Goal: Information Seeking & Learning: Find specific fact

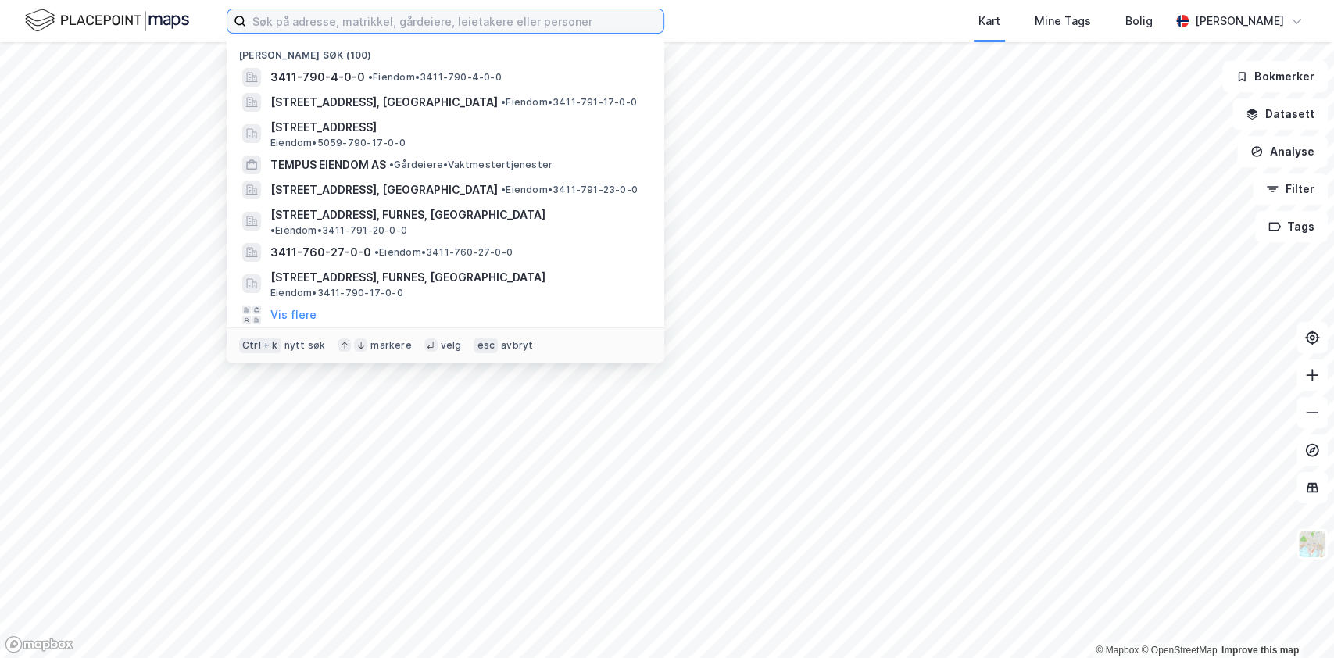
click at [329, 12] on input at bounding box center [454, 20] width 417 height 23
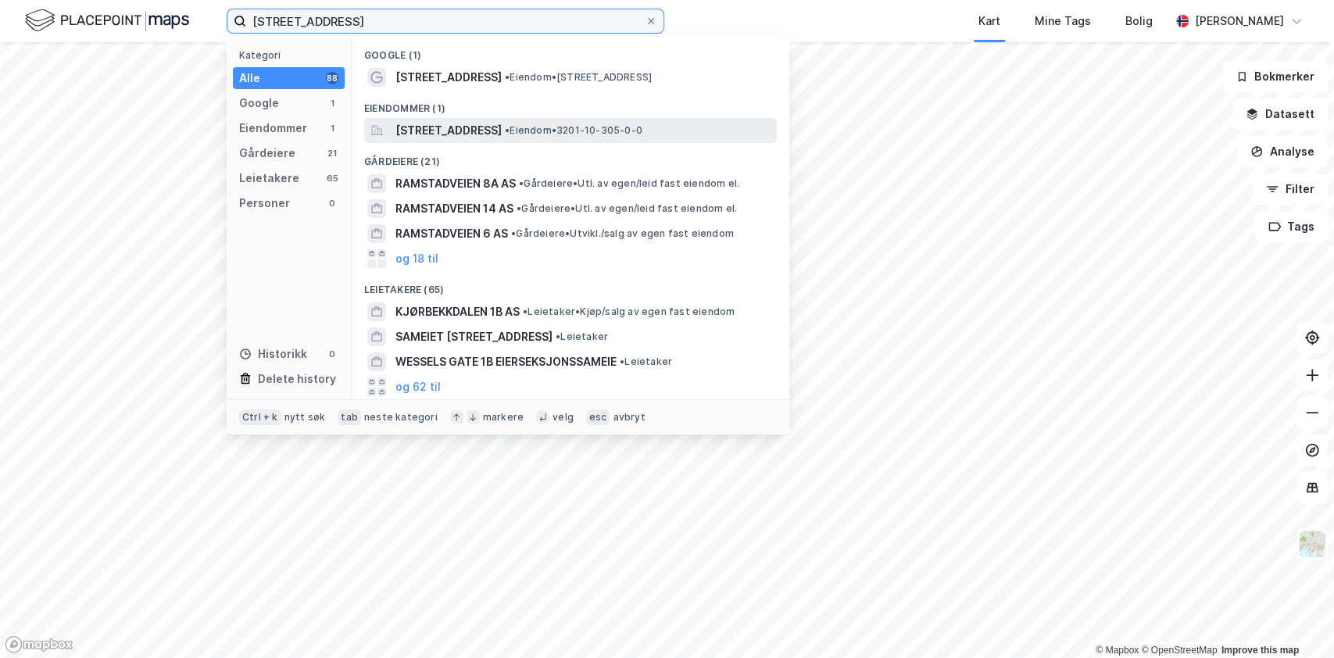
type input "Ramstadåsveien 1b"
click at [467, 131] on span "Ramstadåsveien 1B, 1363, HØVIK, BÆRUM" at bounding box center [449, 130] width 106 height 19
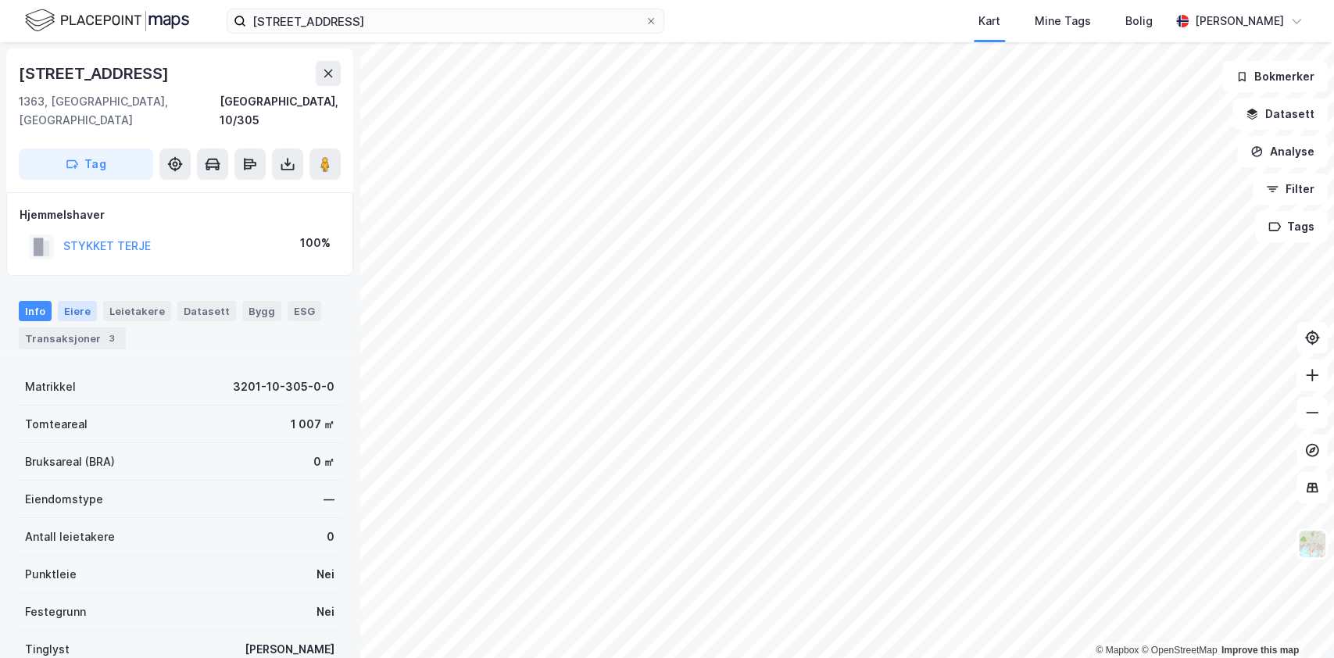
click at [85, 301] on div "Eiere" at bounding box center [77, 311] width 39 height 20
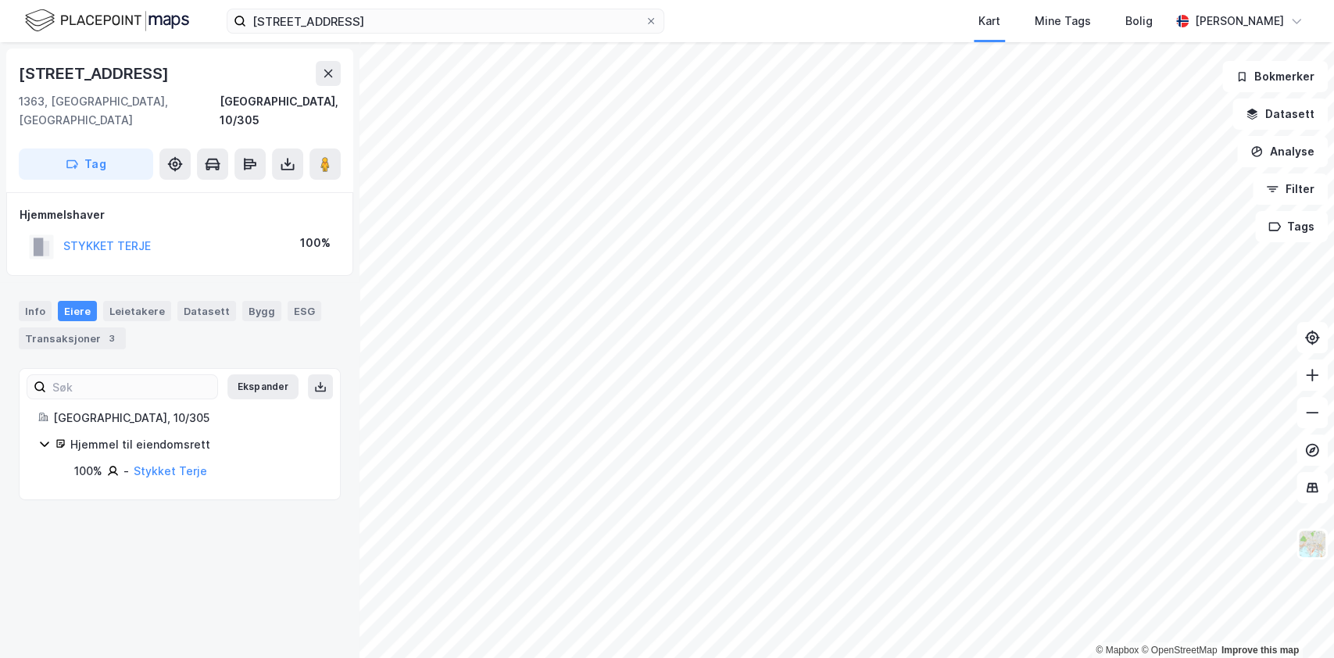
drag, startPoint x: 358, startPoint y: 654, endPoint x: 349, endPoint y: 596, distance: 58.6
click at [342, 596] on div "Ramstadåsveien 1b 1363, Høvik, Akershus Bærum, 10/305 Tag Hjemmelshaver STYKKET…" at bounding box center [180, 350] width 360 height 616
